Goal: Entertainment & Leisure: Consume media (video, audio)

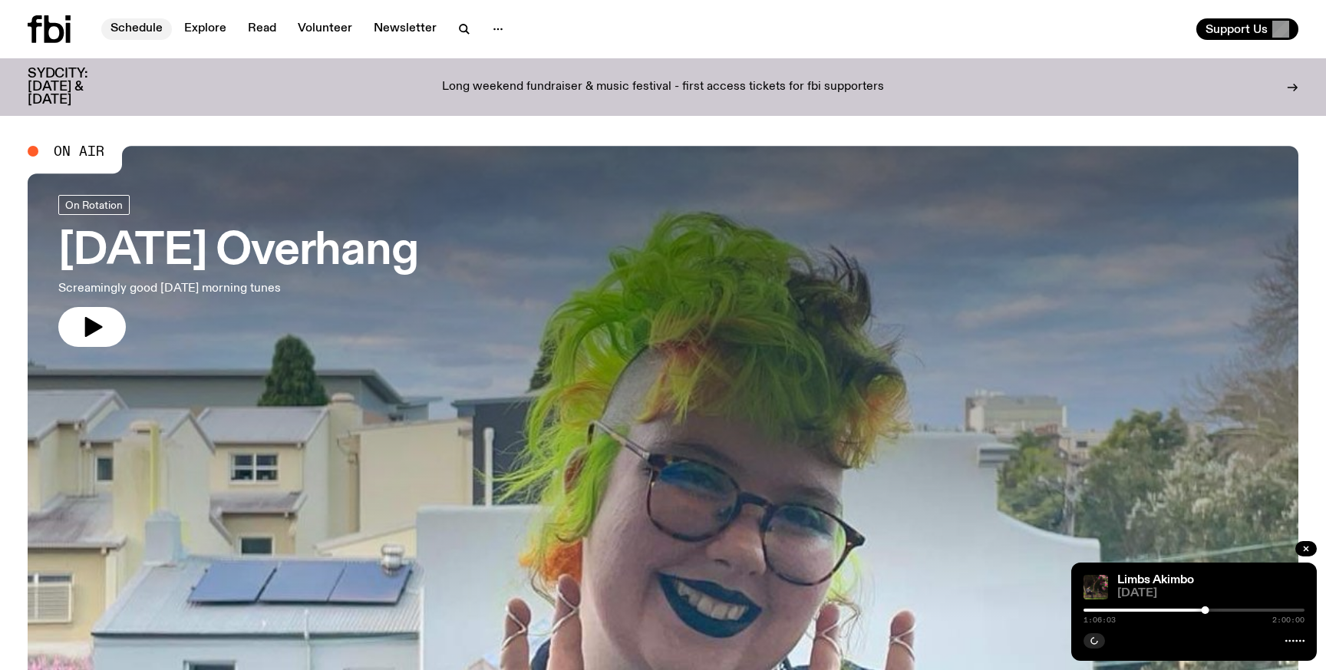
click at [144, 22] on link "Schedule" at bounding box center [136, 28] width 71 height 21
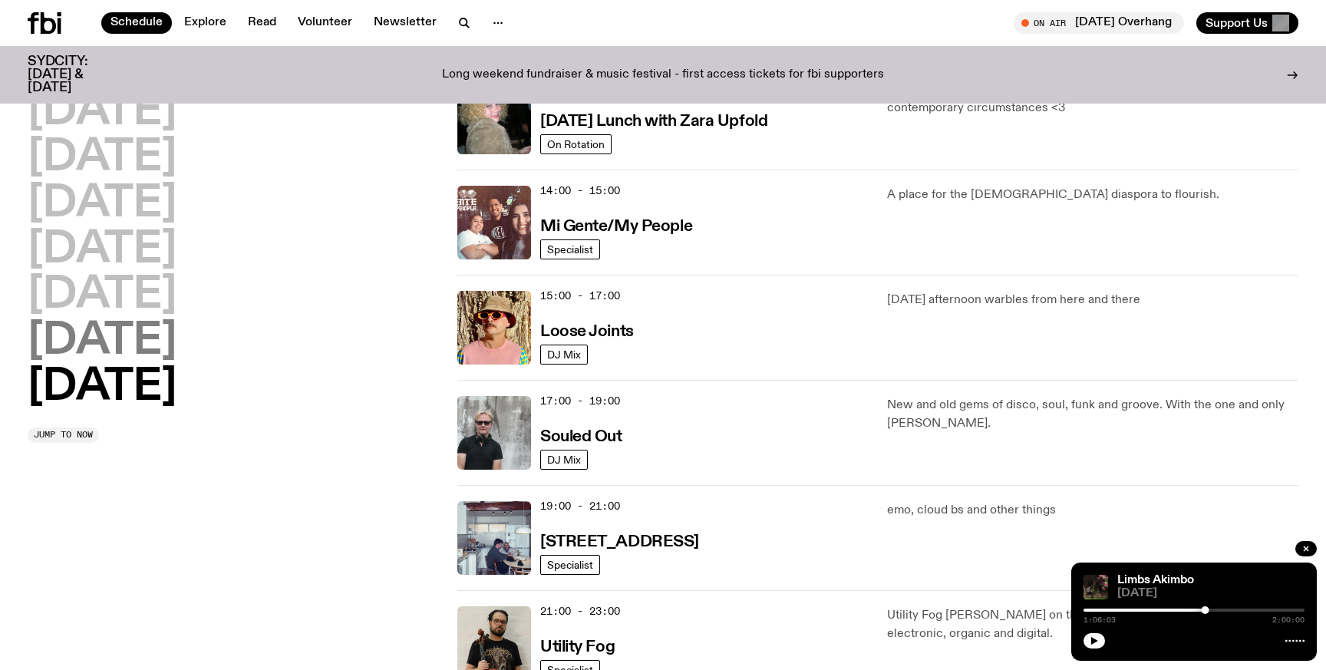
click at [177, 342] on h2 "[DATE]" at bounding box center [102, 341] width 149 height 43
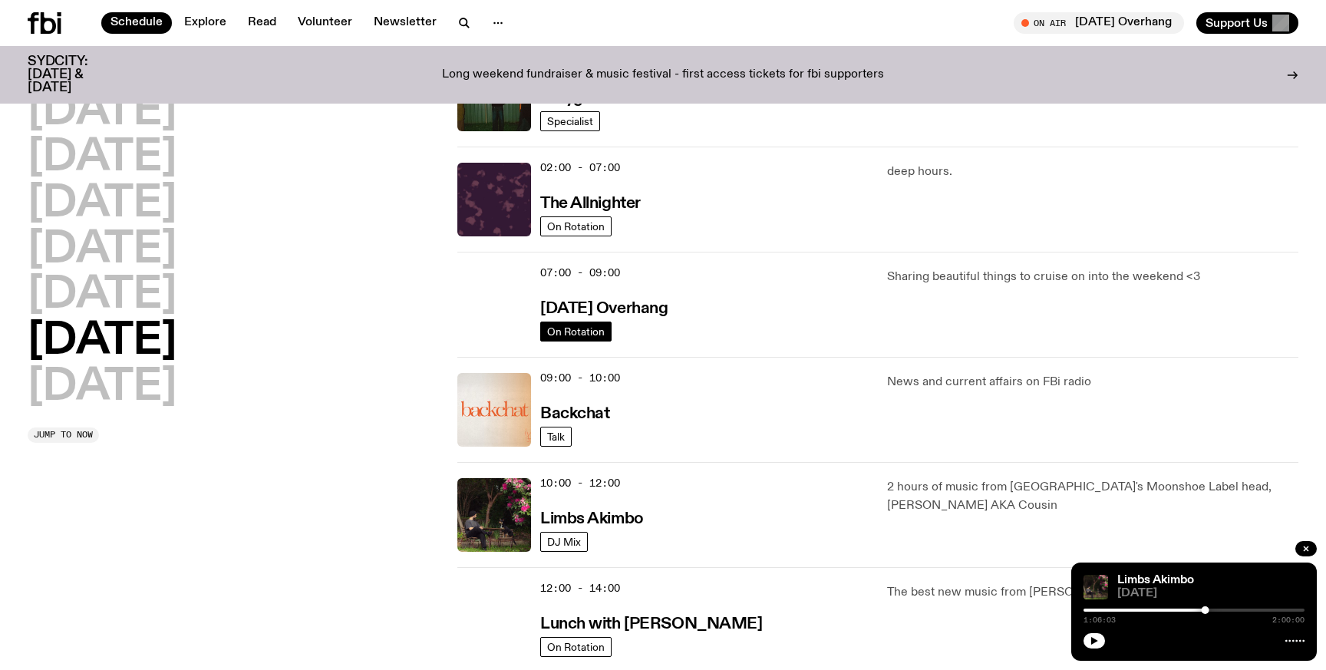
scroll to position [134, 0]
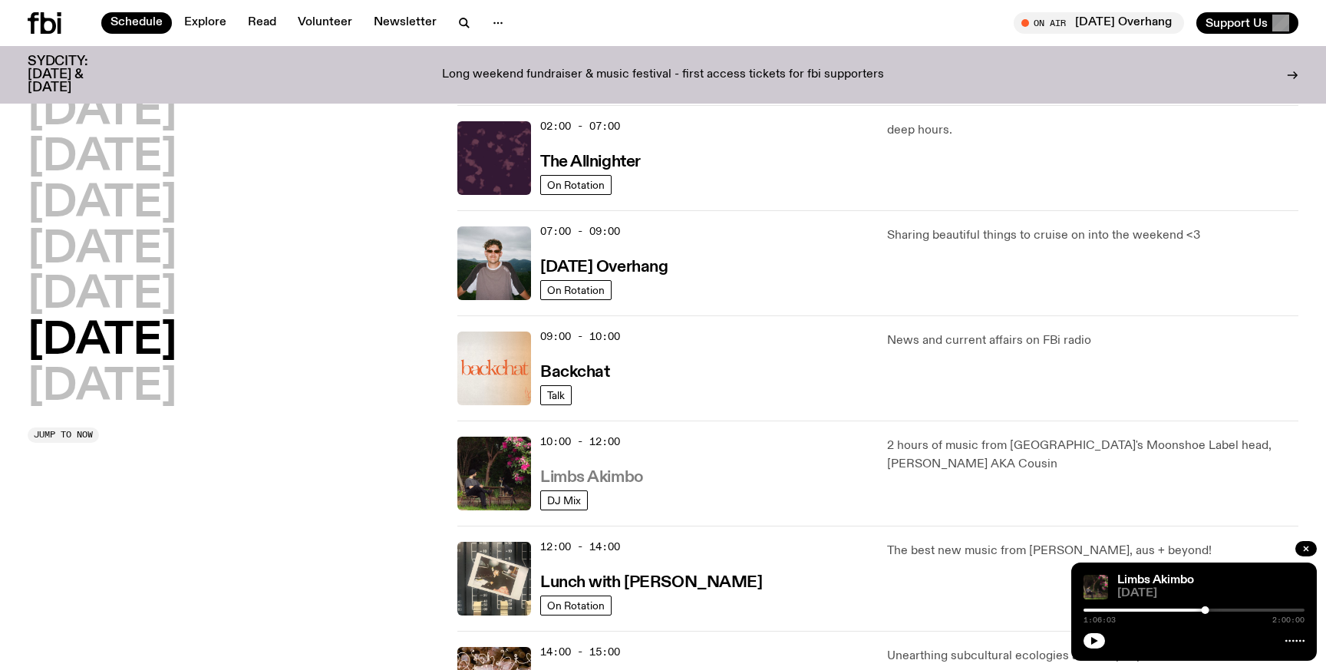
click at [612, 473] on h3 "Limbs Akimbo" at bounding box center [592, 478] width 104 height 16
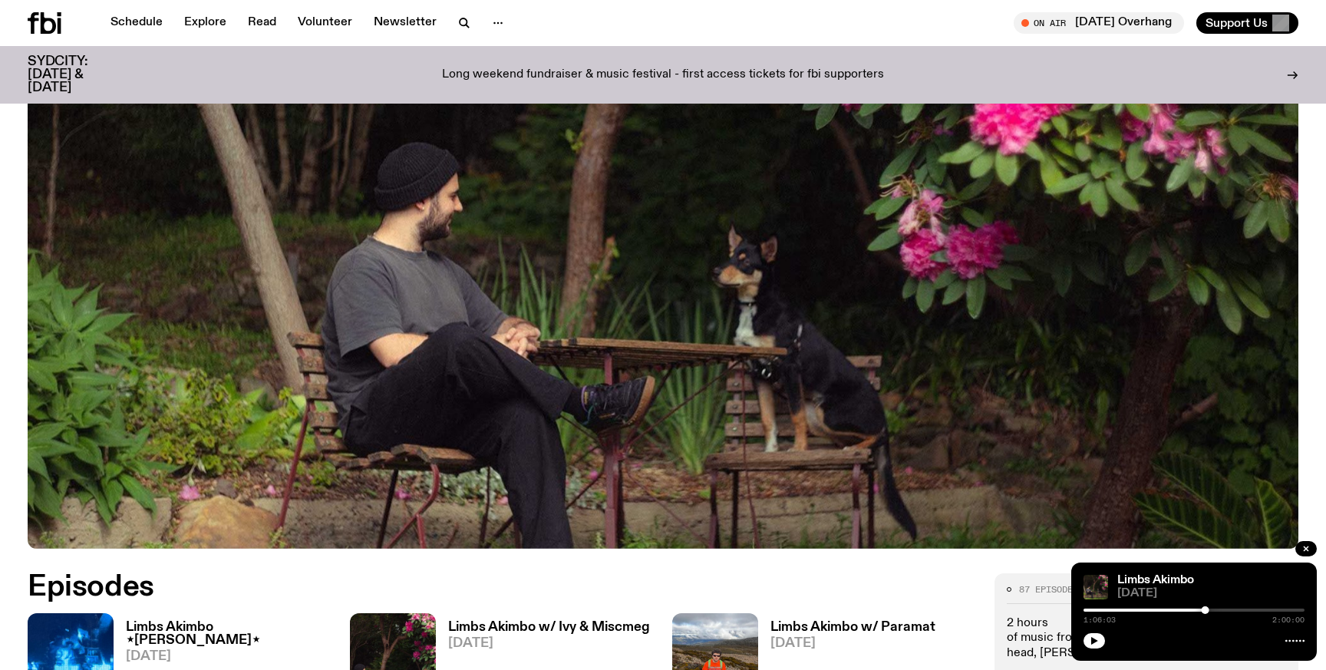
scroll to position [517, 0]
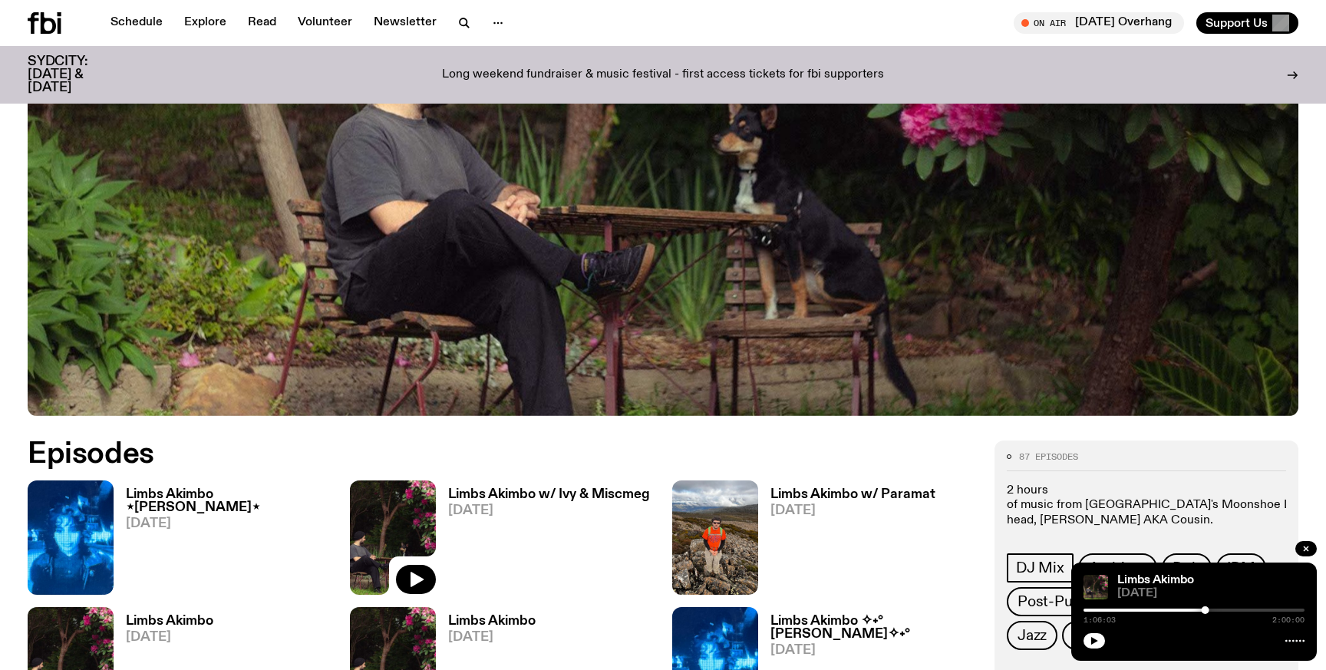
click at [196, 488] on h3 "Limbs Akimbo ⋆[PERSON_NAME]⋆" at bounding box center [229, 501] width 206 height 26
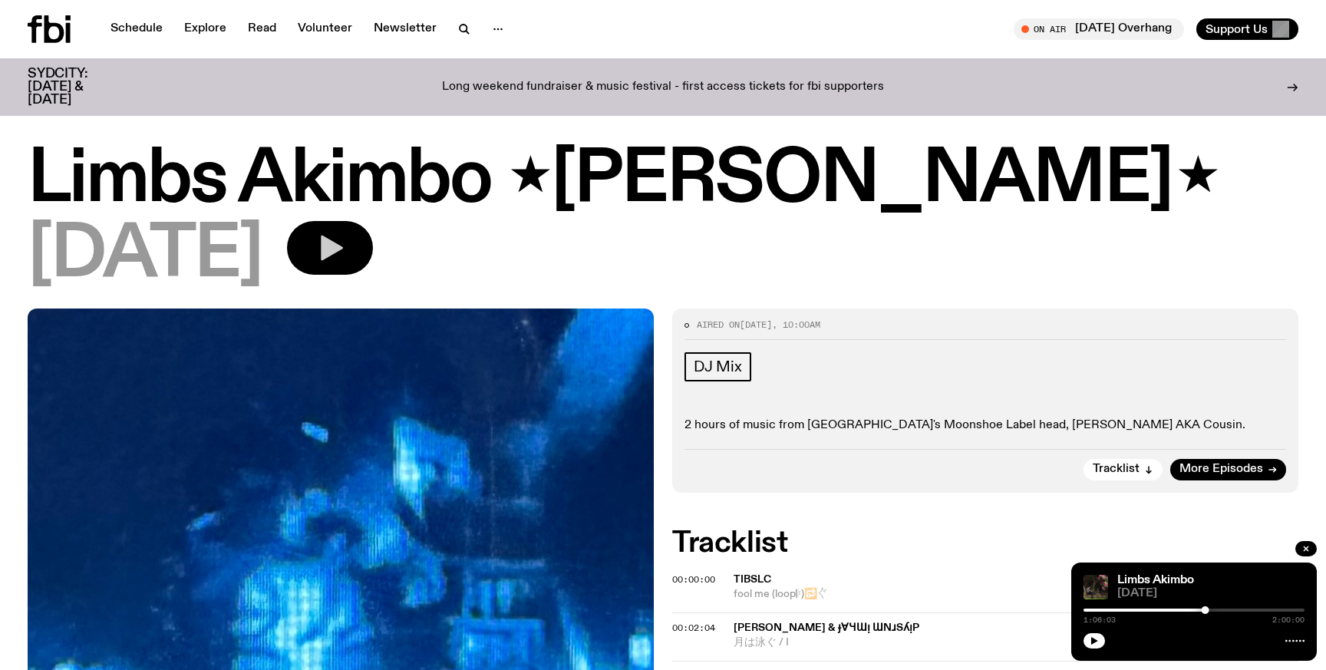
click at [343, 246] on icon "button" at bounding box center [332, 248] width 22 height 25
